Goal: Transaction & Acquisition: Purchase product/service

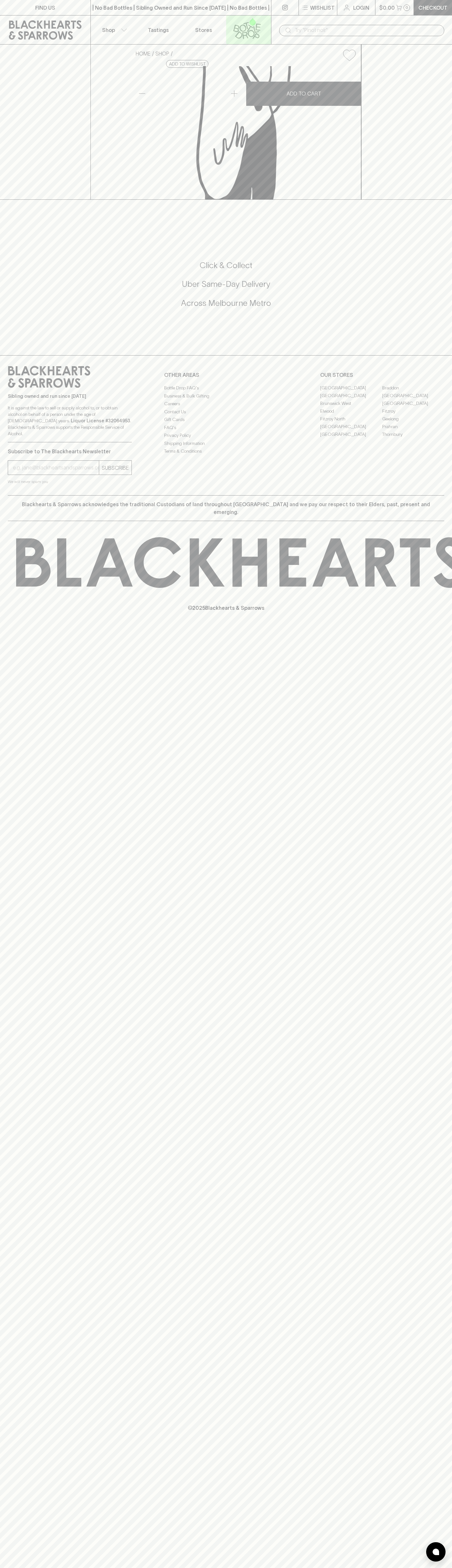
click at [238, 19] on icon at bounding box center [247, 28] width 37 height 21
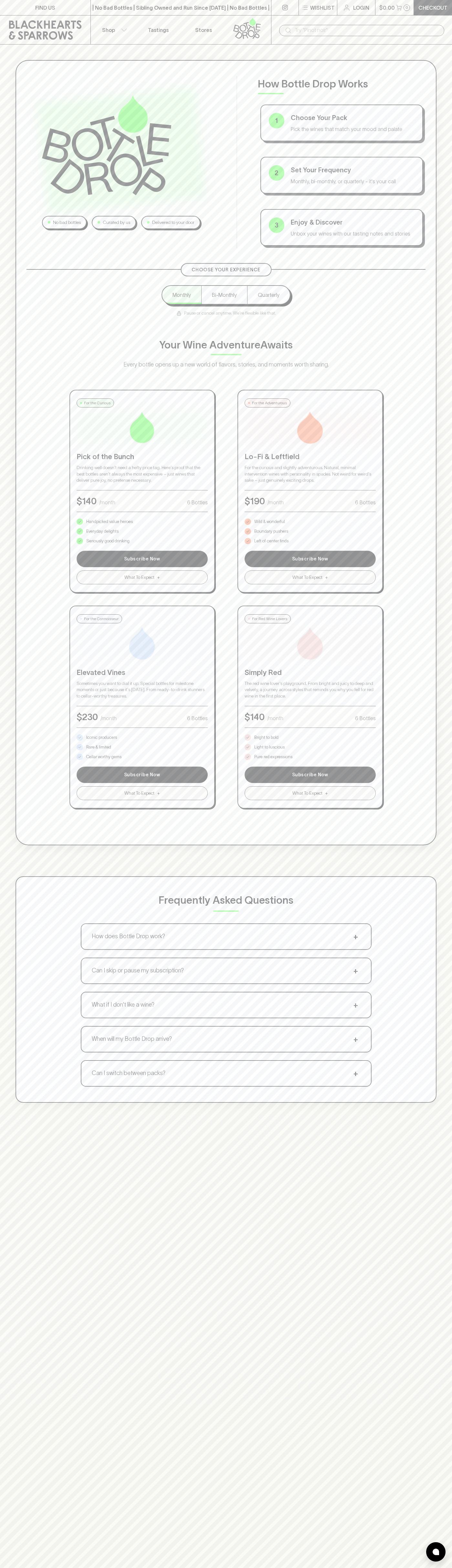
click at [91, 1567] on html "FIND US | No Bad Bottles | Sibling Owned and Run Since [DATE] | No Bad Bottles …" at bounding box center [226, 1013] width 452 height 2027
click at [4, 1567] on html "FIND US | No Bad Bottles | Sibling Owned and Run Since [DATE] | No Bad Bottles …" at bounding box center [226, 1013] width 452 height 2027
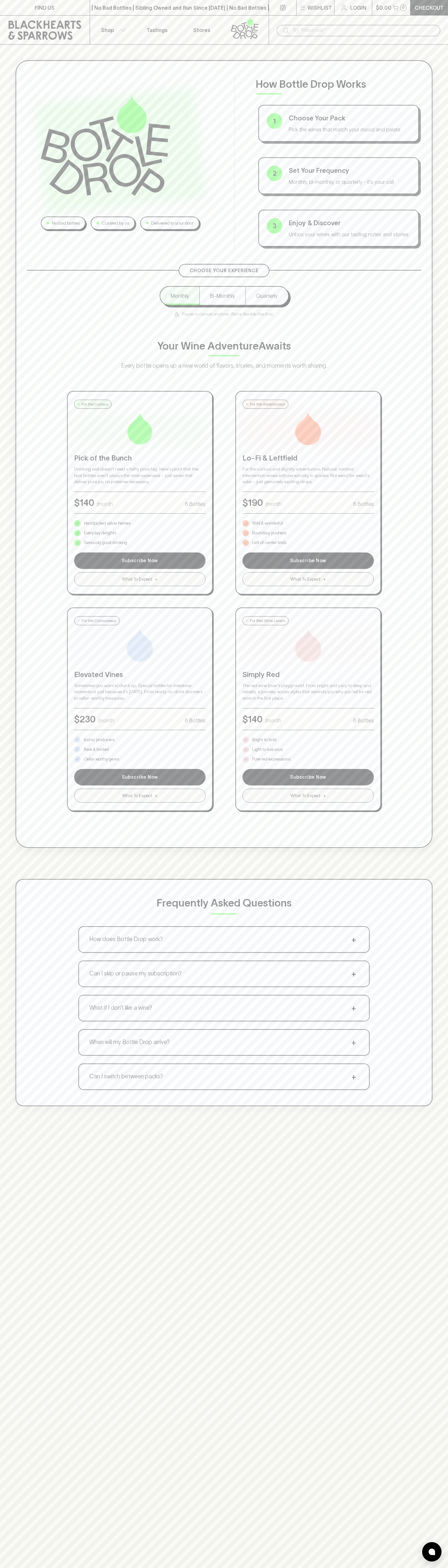
click at [271, 759] on p "Pure red expressions" at bounding box center [271, 759] width 38 height 7
